Goal: Find specific page/section: Find specific page/section

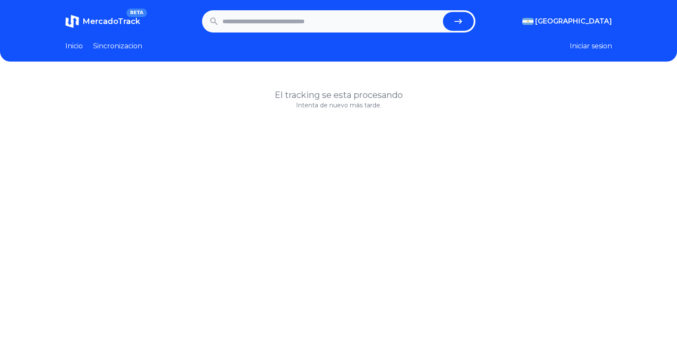
click at [117, 49] on link "Sincronizacion" at bounding box center [117, 46] width 49 height 10
click at [116, 47] on link "Sincronizacion" at bounding box center [117, 46] width 49 height 10
